Goal: Task Accomplishment & Management: Use online tool/utility

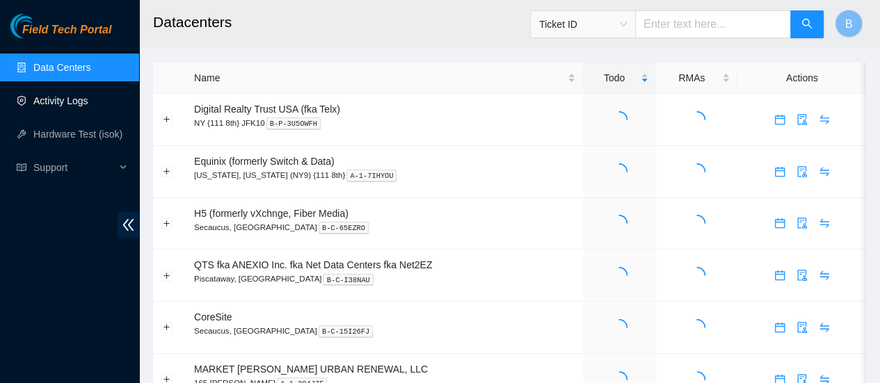
click at [62, 105] on link "Activity Logs" at bounding box center [60, 100] width 55 height 11
click at [57, 98] on link "Activity Logs" at bounding box center [60, 100] width 55 height 11
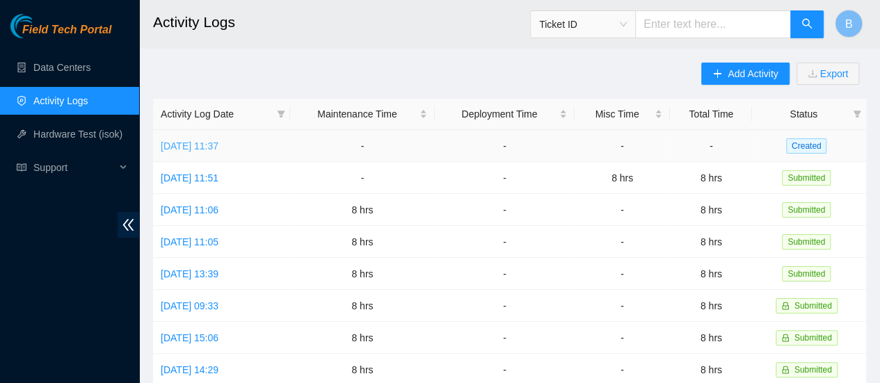
click at [199, 144] on link "[DATE] 11:37" at bounding box center [190, 145] width 58 height 11
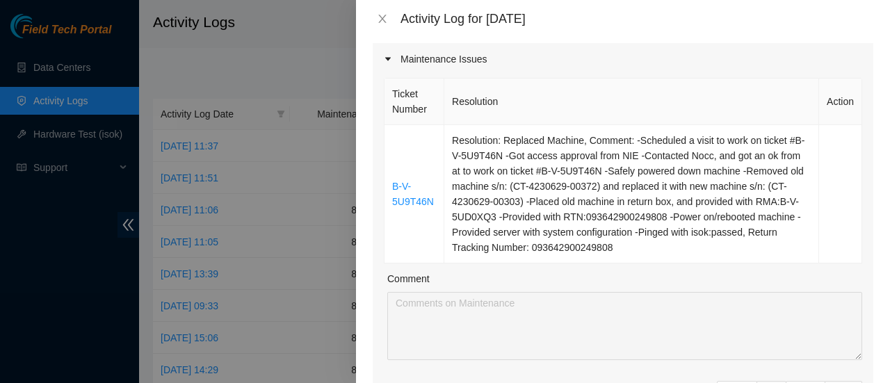
scroll to position [182, 0]
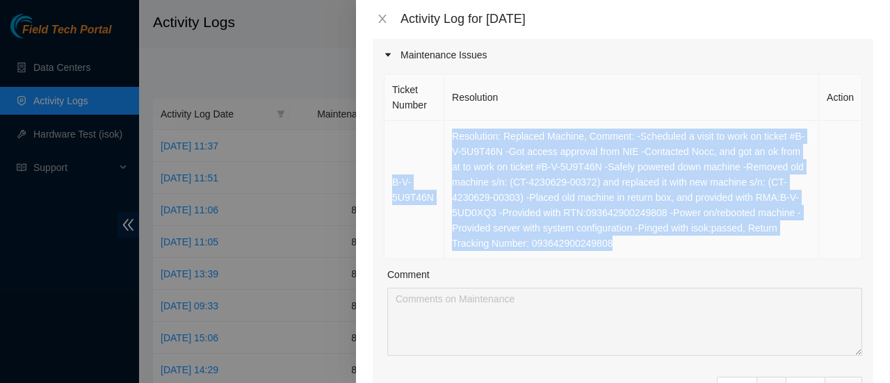
drag, startPoint x: 714, startPoint y: 245, endPoint x: 394, endPoint y: 178, distance: 327.6
click at [394, 178] on tr "B-V-5U9T46N Resolution: Replaced Machine, Comment: -Scheduled a visit to work o…" at bounding box center [624, 190] width 478 height 138
copy tr "B-V-5U9T46N Resolution: Replaced Machine, Comment: -Scheduled a visit to work o…"
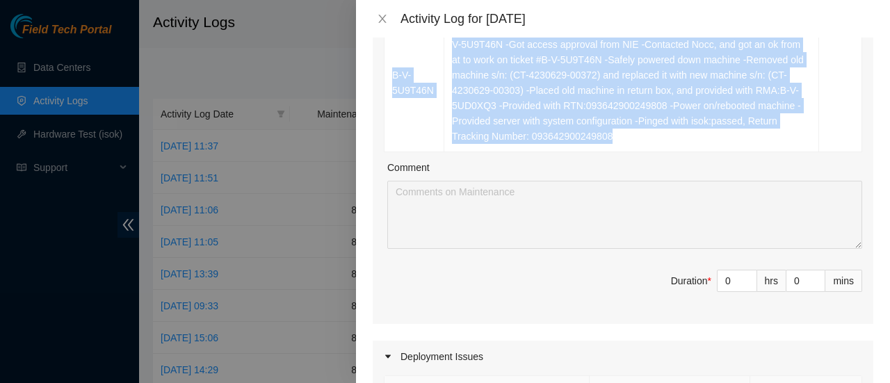
scroll to position [293, 0]
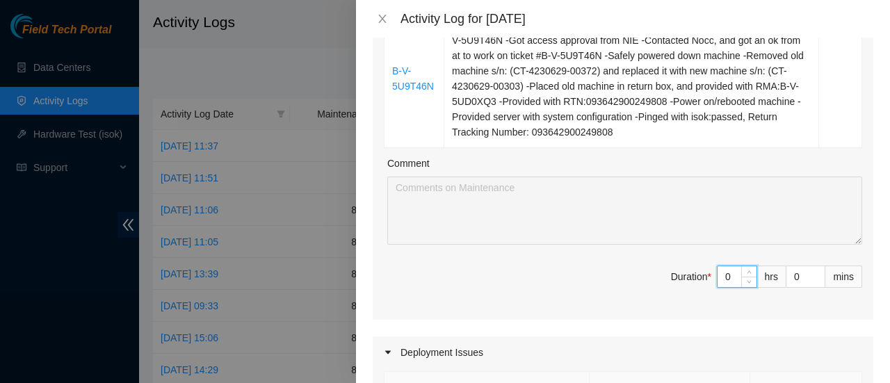
click at [720, 275] on input "0" at bounding box center [737, 276] width 39 height 21
type input "8"
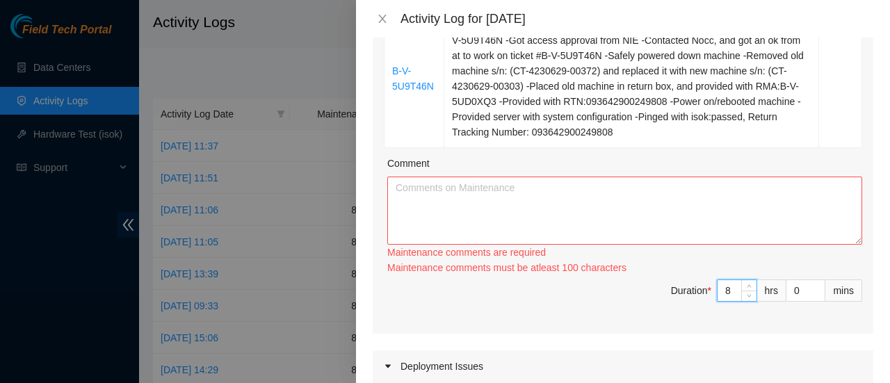
type input "8"
click at [526, 195] on textarea "Comment" at bounding box center [624, 211] width 475 height 68
paste textarea "B-V-5U9T46N Resolution: Replaced Machine, Comment: -Scheduled a visit to work o…"
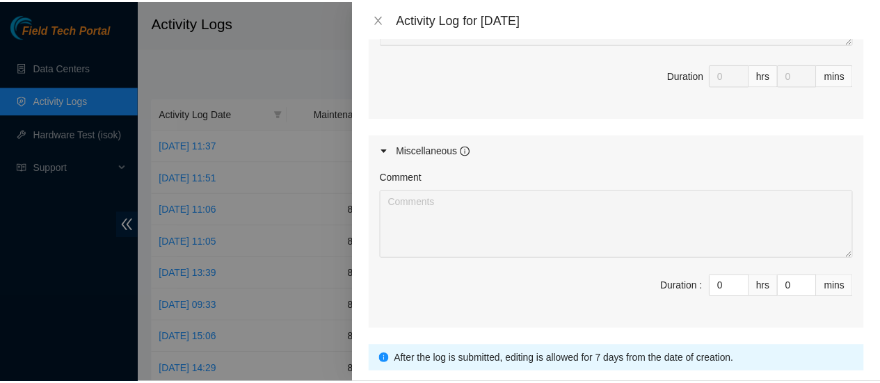
scroll to position [875, 0]
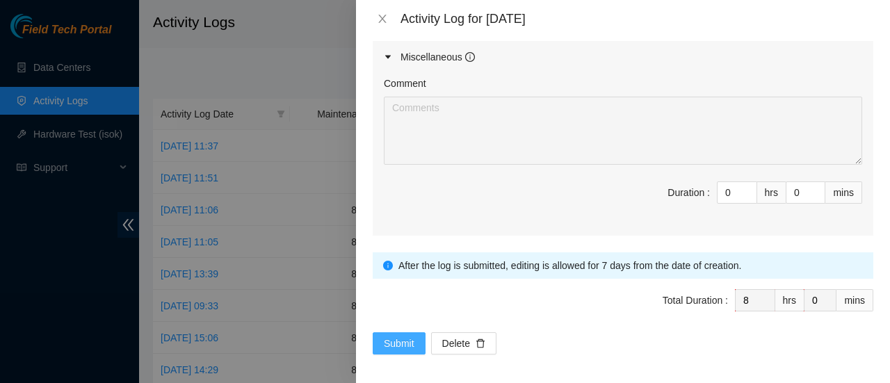
type textarea "B-V-5U9T46N Resolution: Replaced Machine, Comment: -Scheduled a visit to work o…"
click at [393, 341] on span "Submit" at bounding box center [399, 343] width 31 height 15
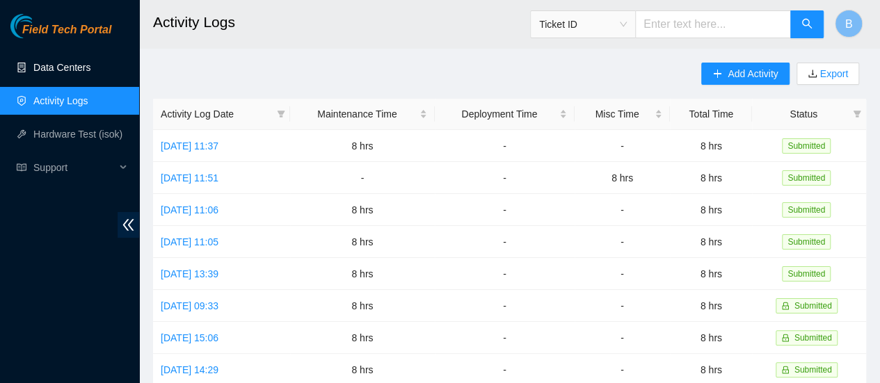
click at [42, 62] on link "Data Centers" at bounding box center [61, 67] width 57 height 11
